Goal: Find specific page/section: Find specific page/section

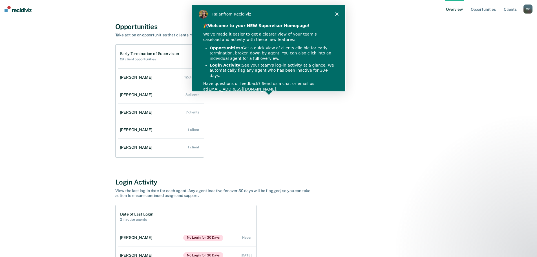
drag, startPoint x: 696, startPoint y: 5, endPoint x: 337, endPoint y: 11, distance: 358.9
click at [337, 11] on div "Rajan from Recidiviz" at bounding box center [268, 14] width 153 height 18
click at [336, 13] on polygon "Close" at bounding box center [336, 13] width 3 height 3
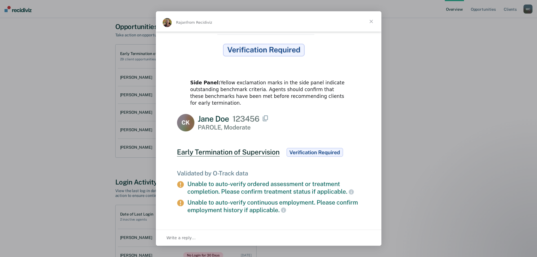
scroll to position [118, 0]
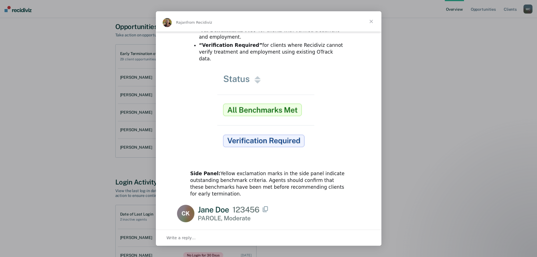
click at [372, 22] on span "Close" at bounding box center [371, 21] width 20 height 20
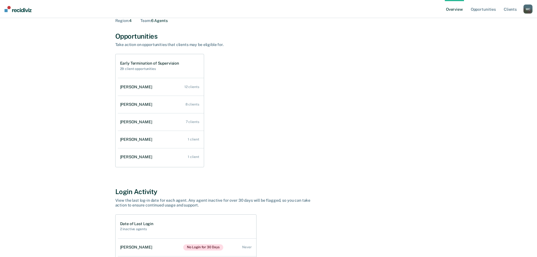
scroll to position [17, 0]
